Goal: Task Accomplishment & Management: Manage account settings

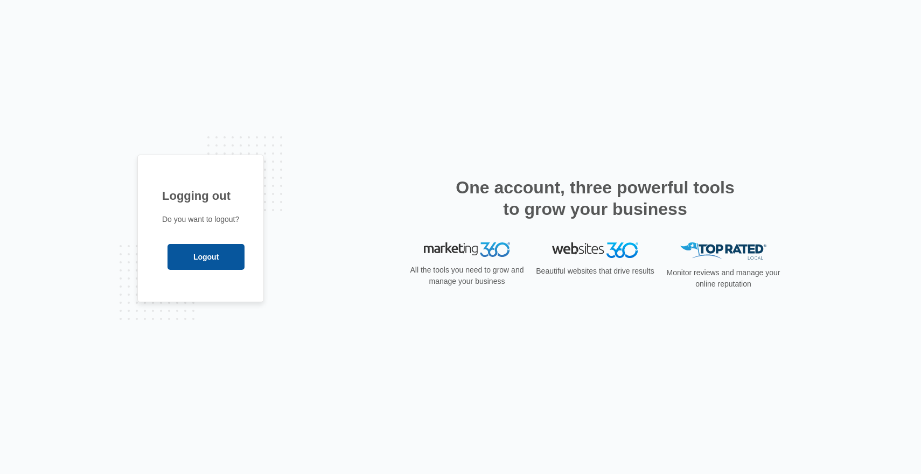
click at [184, 260] on input "Logout" at bounding box center [206, 257] width 77 height 26
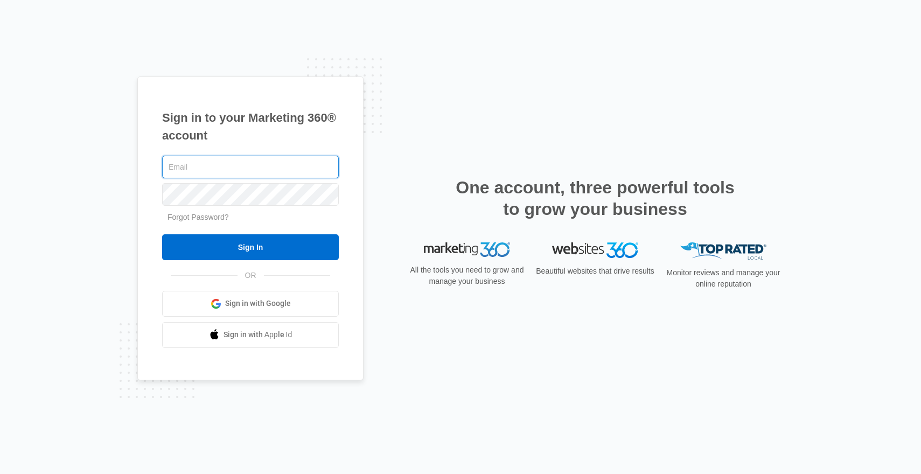
click at [259, 163] on input "text" at bounding box center [250, 167] width 177 height 23
paste input "[EMAIL_ADDRESS][DOMAIN_NAME]"
type input "[EMAIL_ADDRESS][DOMAIN_NAME]"
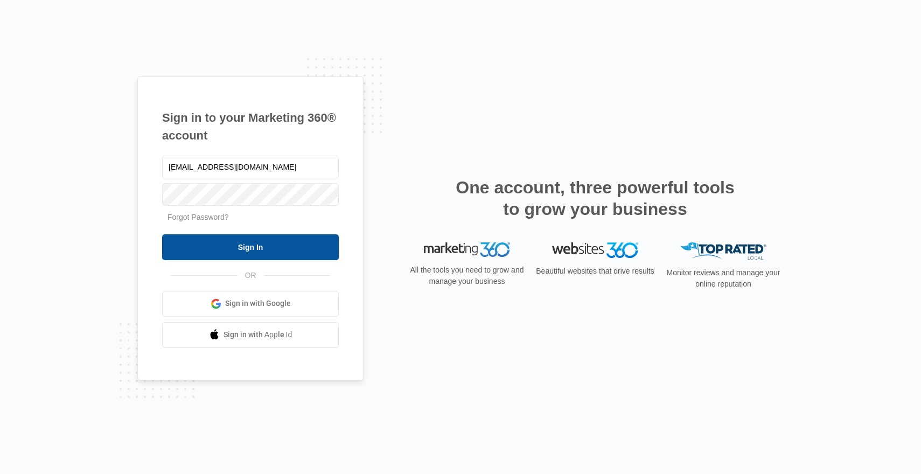
click at [231, 244] on input "Sign In" at bounding box center [250, 247] width 177 height 26
